Goal: Task Accomplishment & Management: Manage account settings

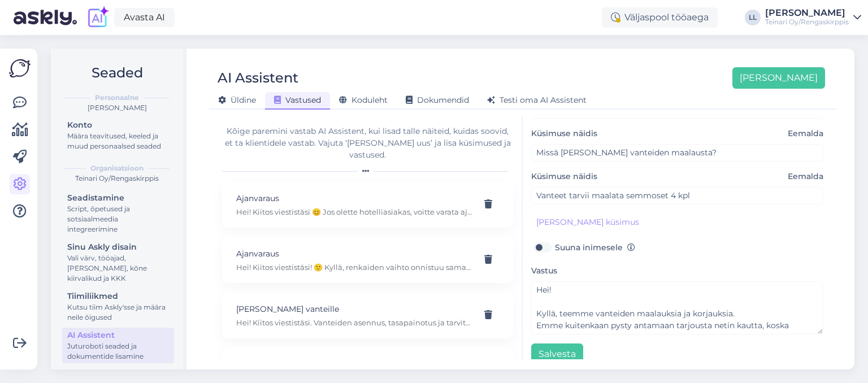
scroll to position [163, 0]
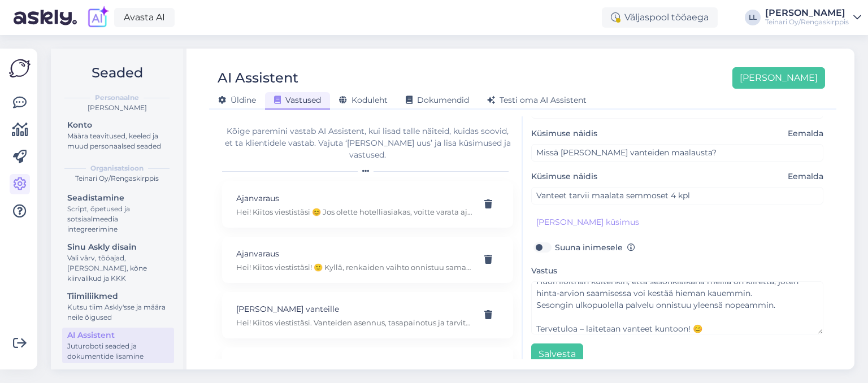
click at [604, 306] on textarea "Hei! Kyllä, teemme vanteiden maalauksia ja korjauksia. Emme kuitenkaan pysty an…" at bounding box center [677, 307] width 292 height 53
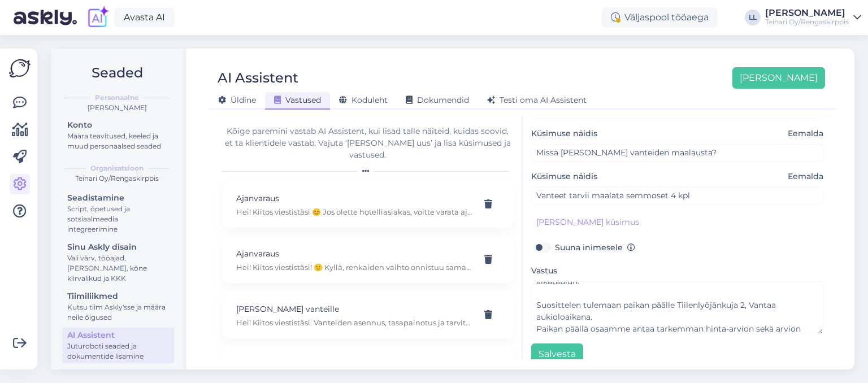
scroll to position [80, 0]
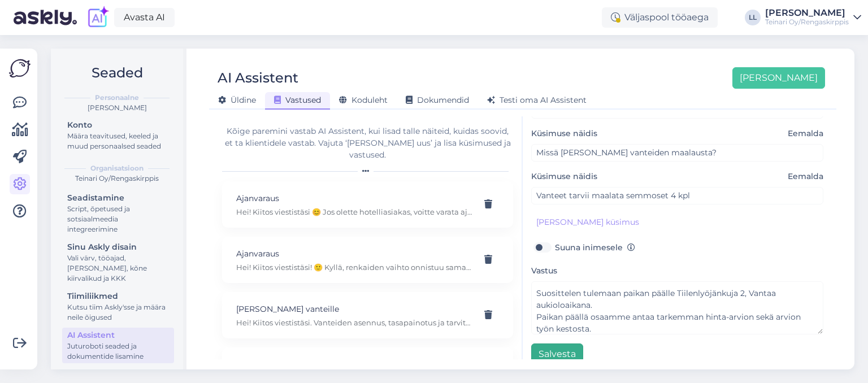
type textarea "Hei! Kyllä, teemme vanteiden maalauksia ja korjauksia. Emme kuitenkaan pysty an…"
click at [567, 349] on button "Salvesta" at bounding box center [557, 353] width 52 height 21
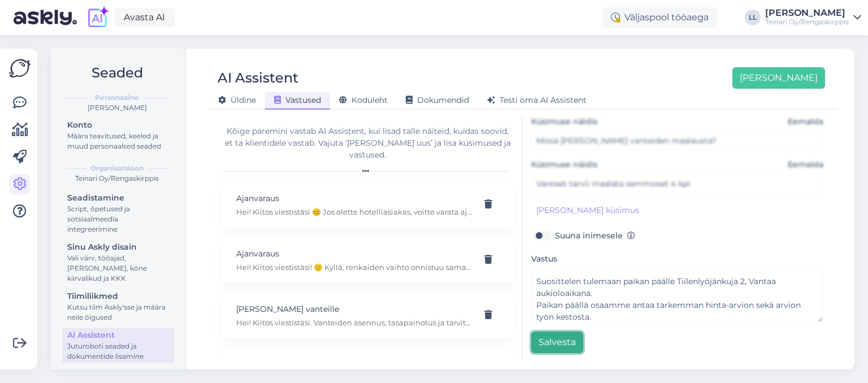
click at [550, 338] on button "Salvesta" at bounding box center [557, 342] width 52 height 21
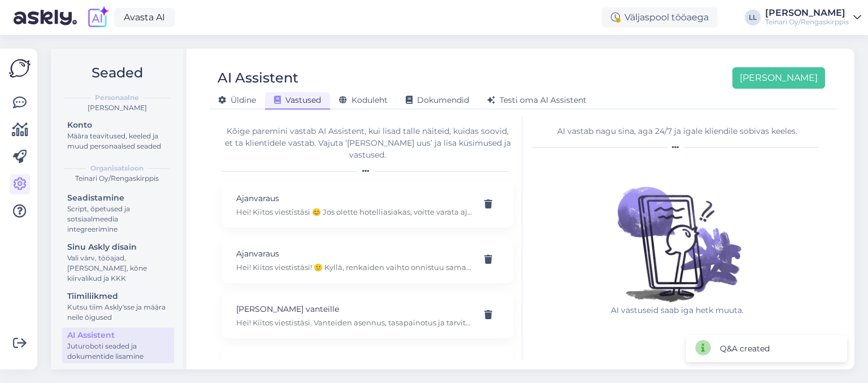
scroll to position [0, 0]
click at [21, 102] on icon at bounding box center [20, 103] width 14 height 14
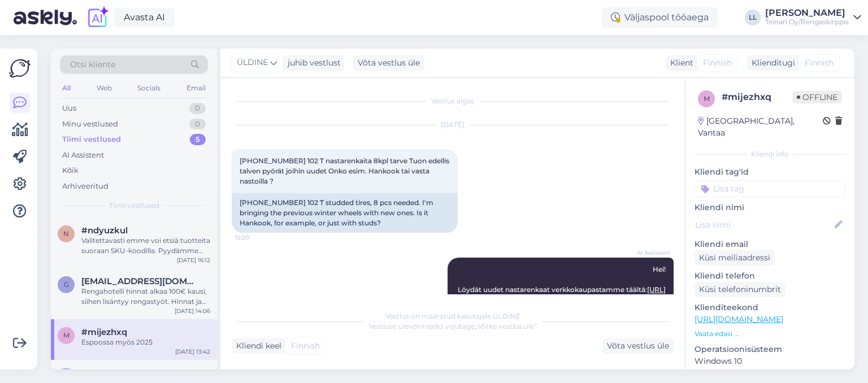
scroll to position [1155, 0]
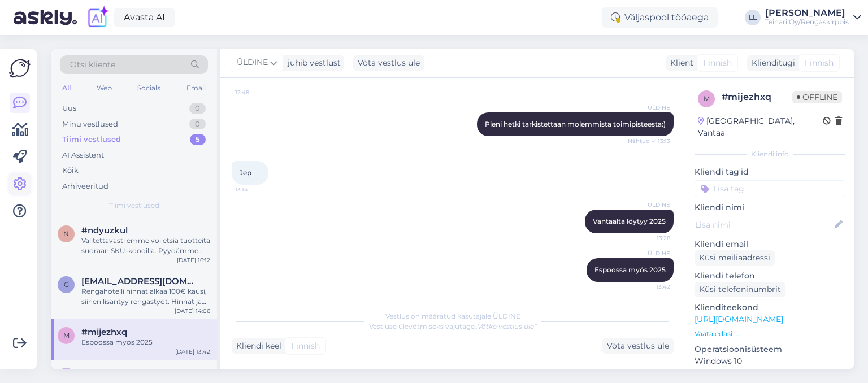
click at [24, 186] on icon at bounding box center [20, 184] width 14 height 14
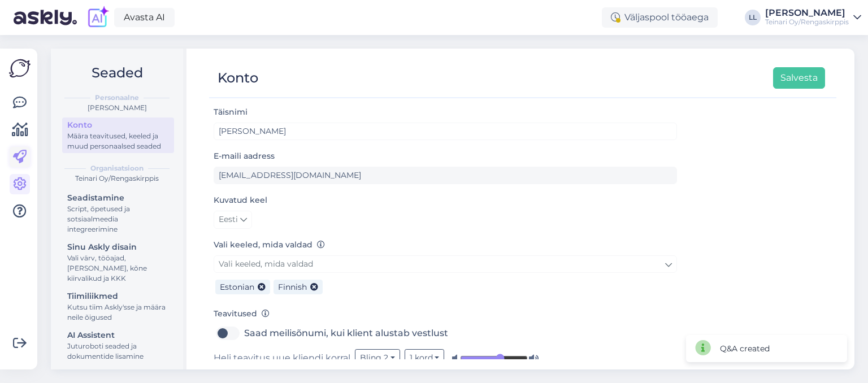
click at [21, 161] on icon at bounding box center [20, 157] width 14 height 14
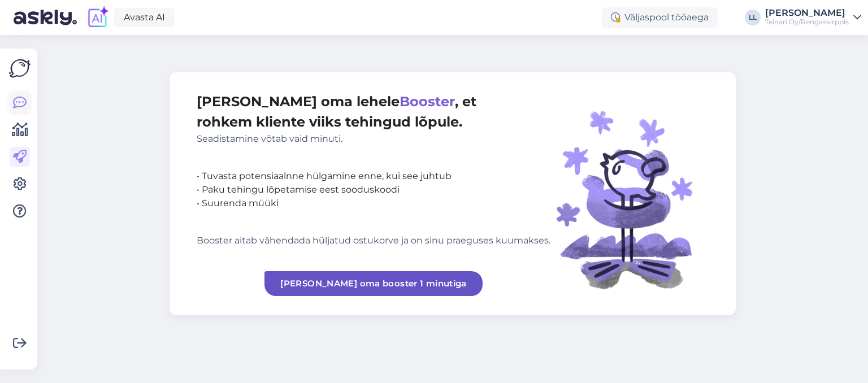
click at [20, 102] on icon at bounding box center [20, 103] width 14 height 14
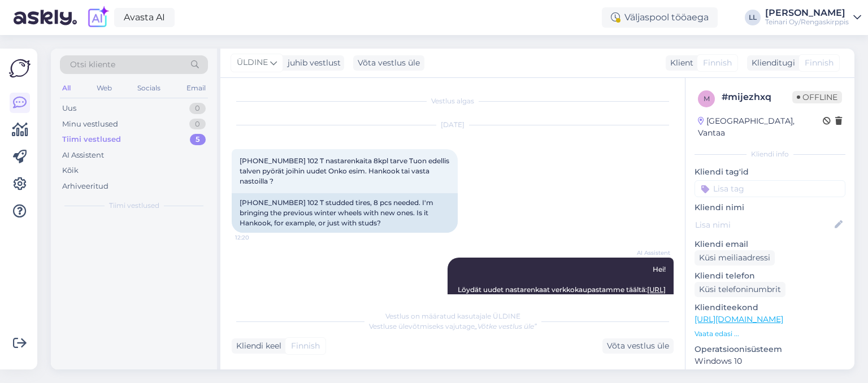
scroll to position [1155, 0]
